Goal: Task Accomplishment & Management: Manage account settings

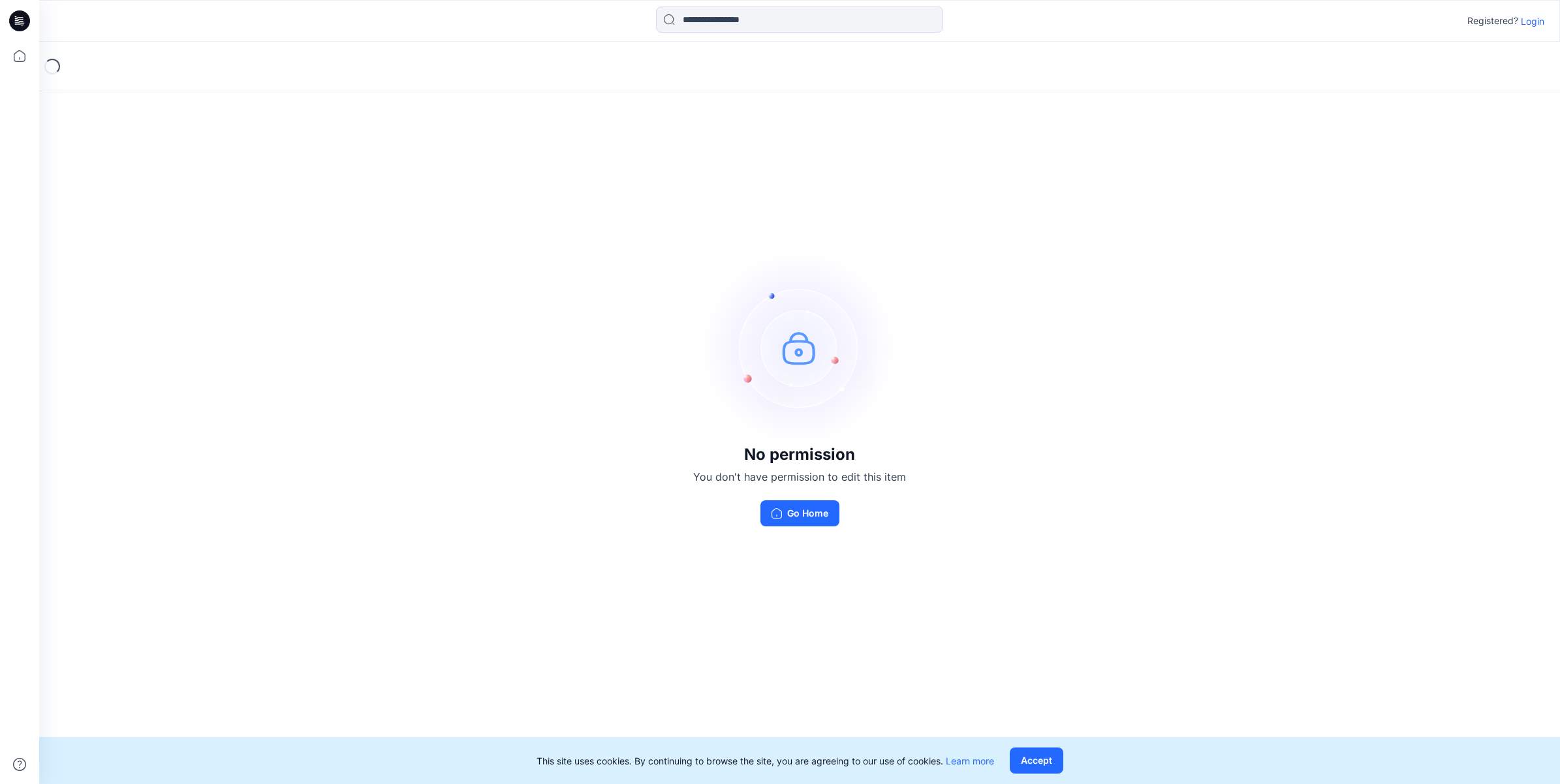
click at [781, 520] on button "Go Home" at bounding box center [800, 513] width 79 height 26
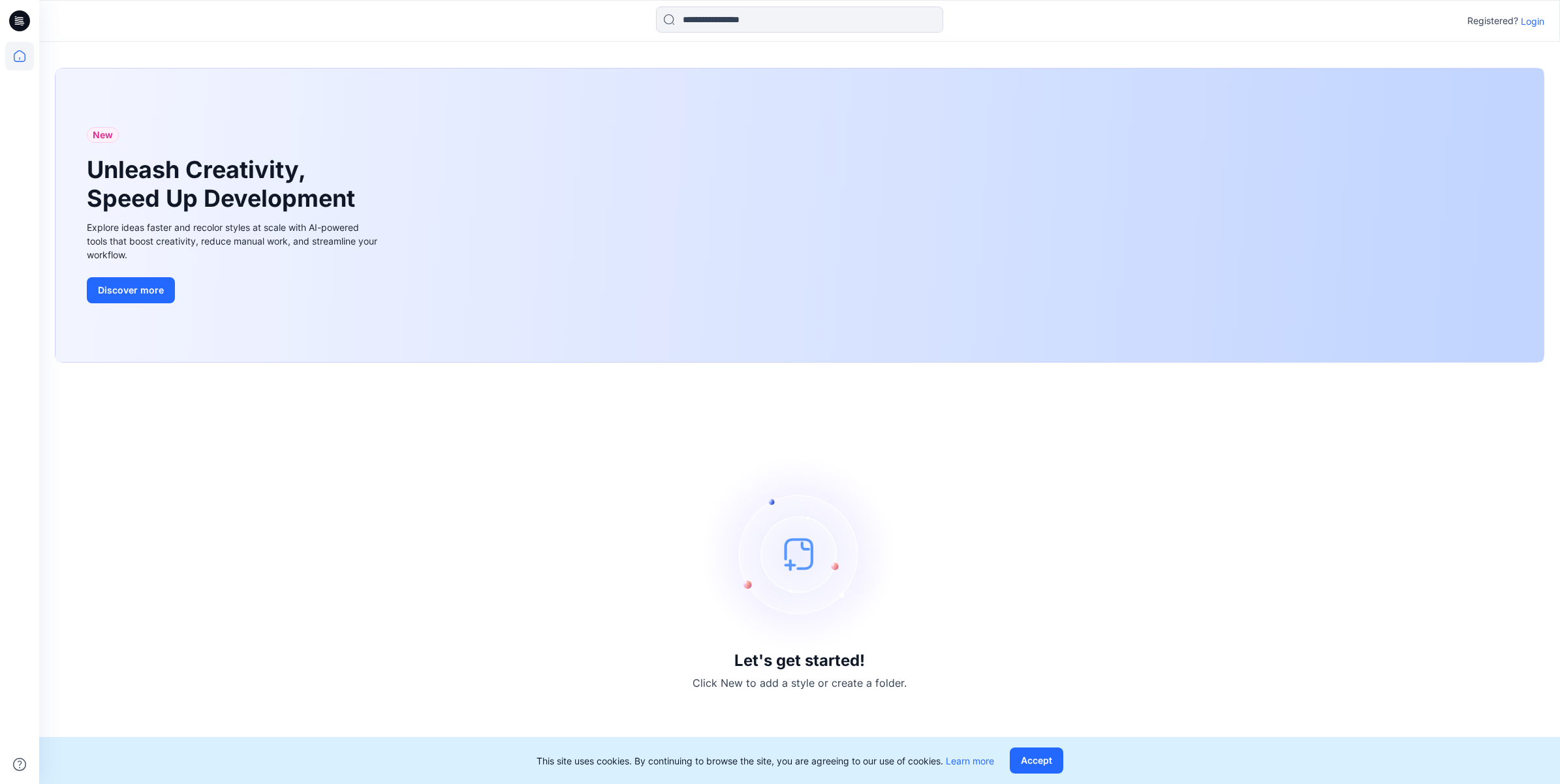
click at [1524, 23] on p "Login" at bounding box center [1532, 21] width 23 height 14
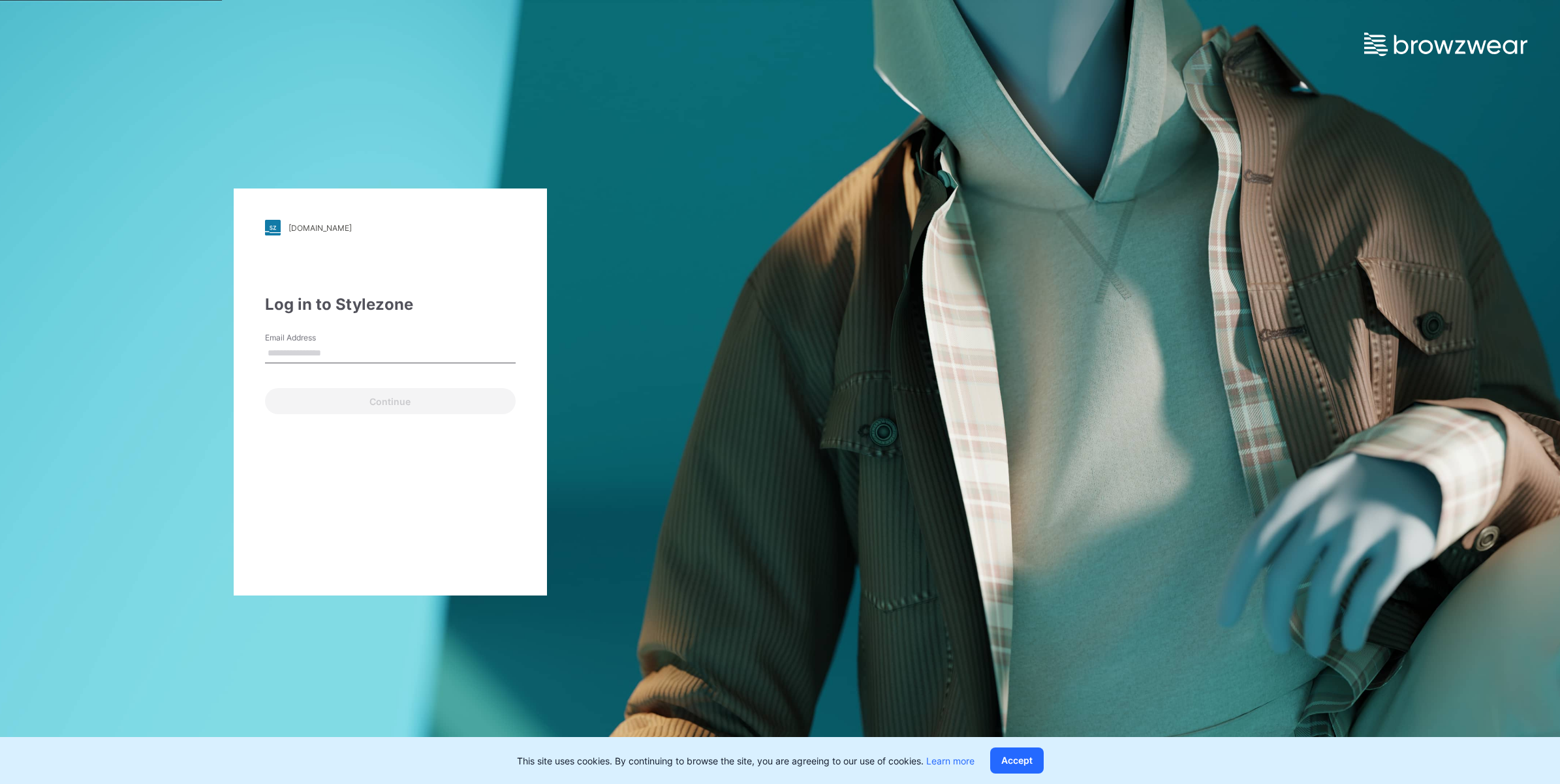
click at [318, 356] on input "Email Address" at bounding box center [391, 353] width 251 height 19
type input "**********"
click at [341, 405] on button "Continue" at bounding box center [391, 401] width 251 height 26
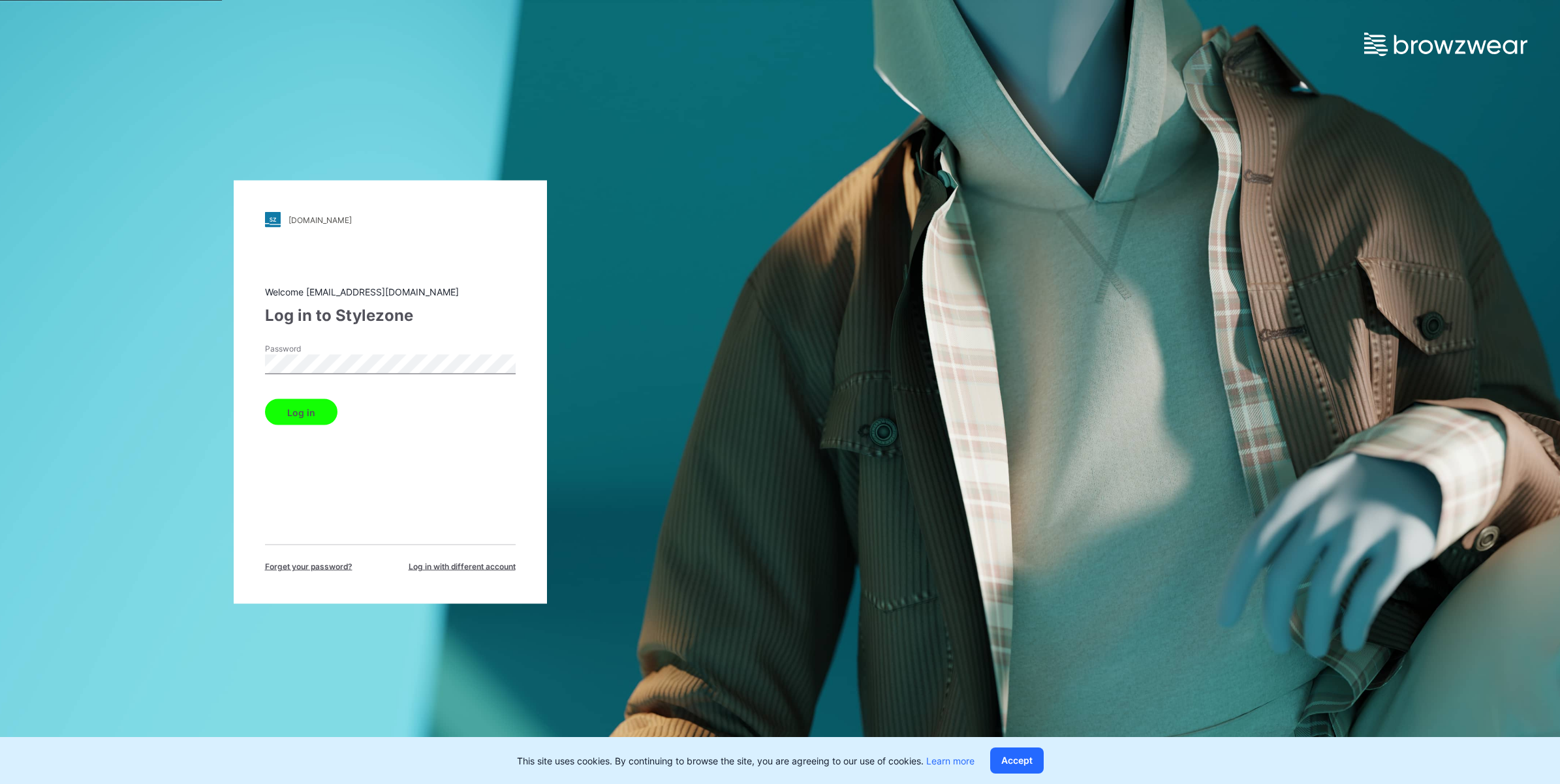
click at [320, 416] on button "Log in" at bounding box center [301, 412] width 72 height 26
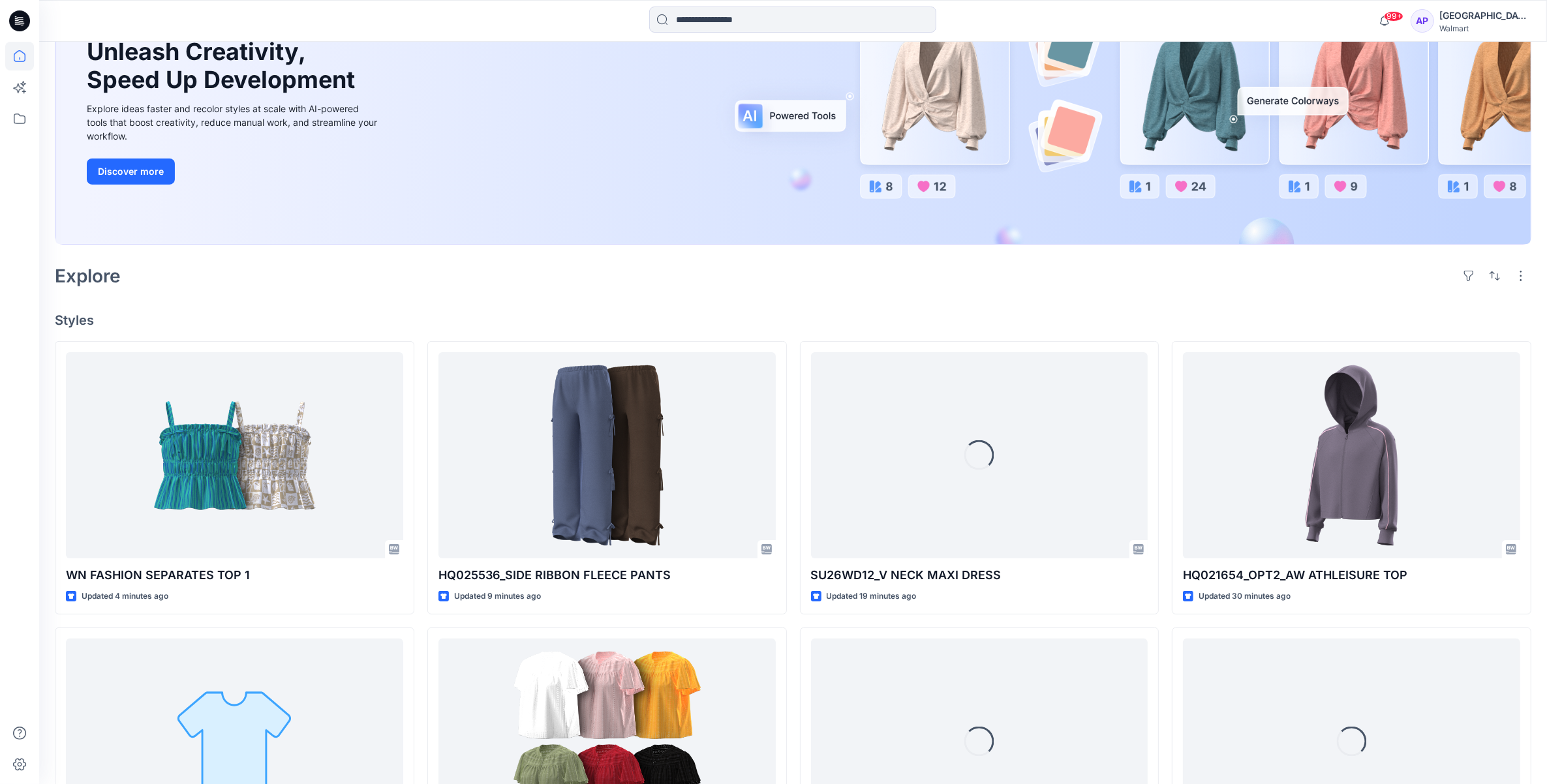
scroll to position [244, 0]
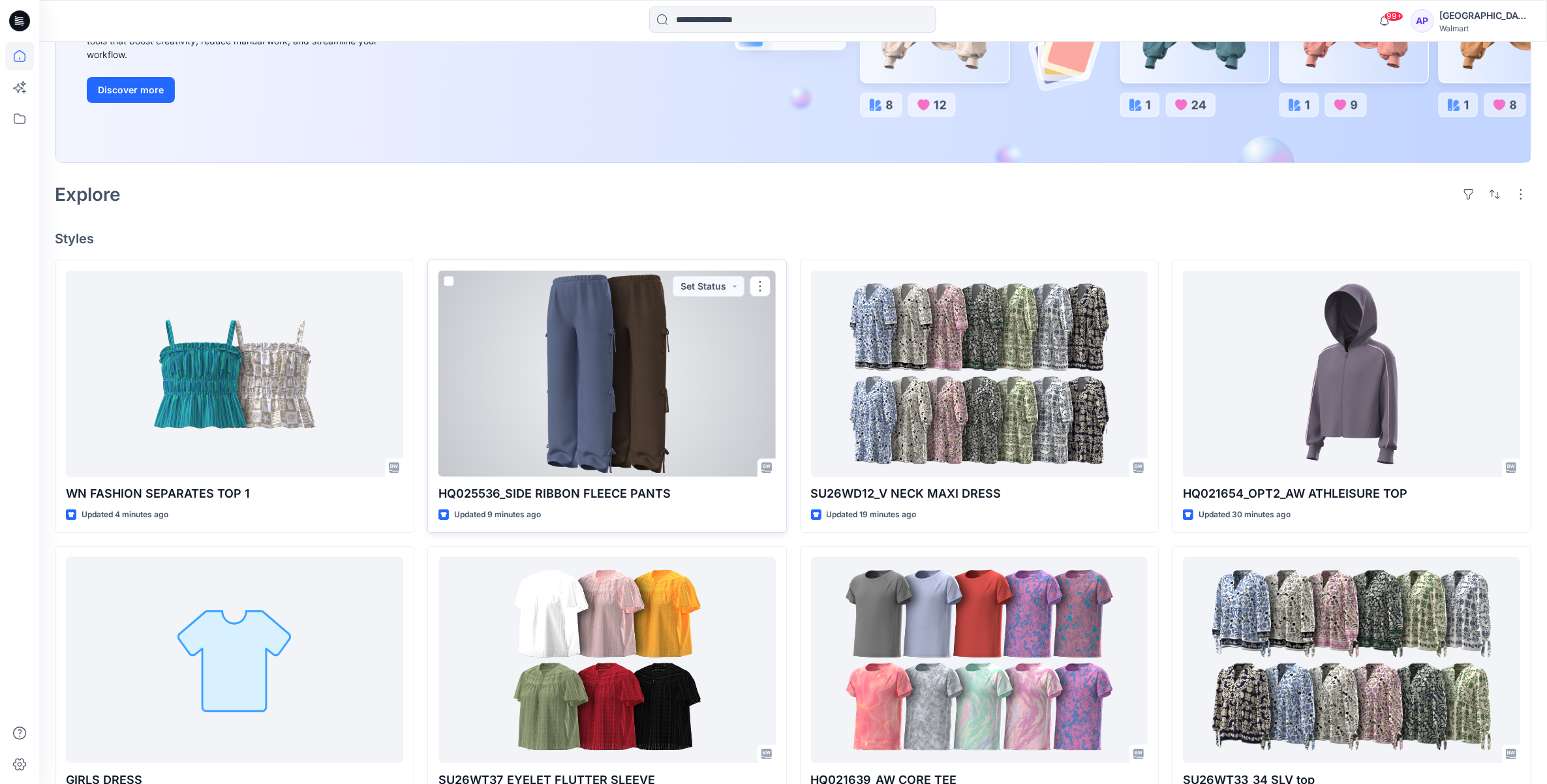
click at [642, 363] on div at bounding box center [607, 374] width 337 height 206
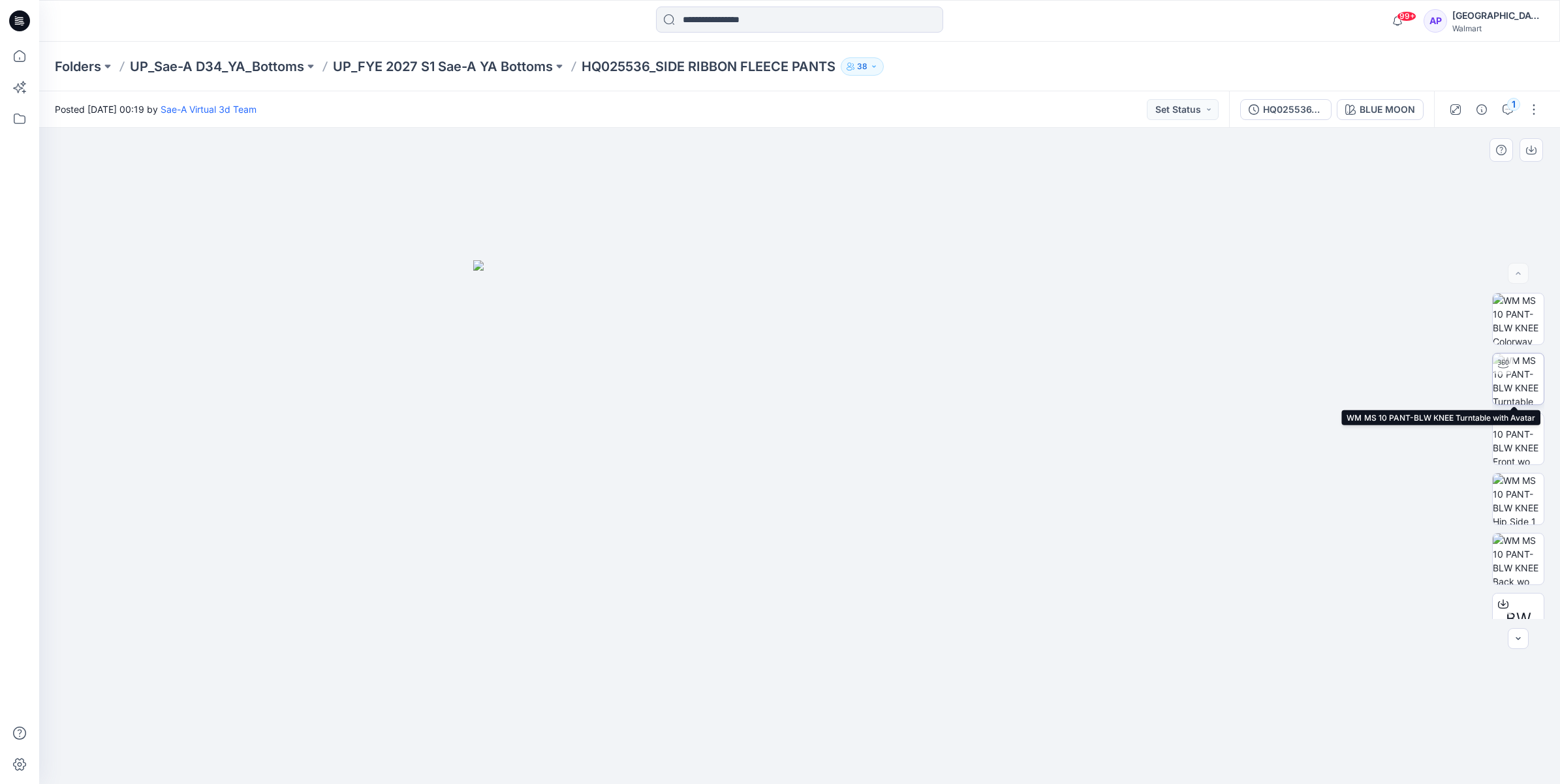
click at [1525, 364] on img at bounding box center [1518, 379] width 51 height 51
drag, startPoint x: 855, startPoint y: 763, endPoint x: 889, endPoint y: 721, distance: 54.0
click at [889, 721] on icon at bounding box center [801, 745] width 395 height 49
